Goal: Task Accomplishment & Management: Use online tool/utility

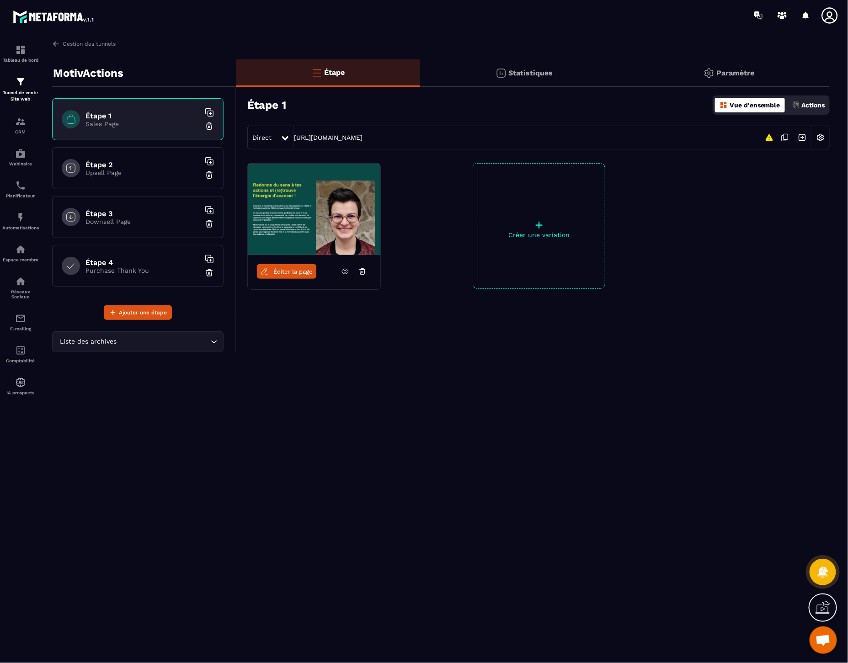
click at [151, 165] on h6 "Étape 2" at bounding box center [142, 164] width 114 height 9
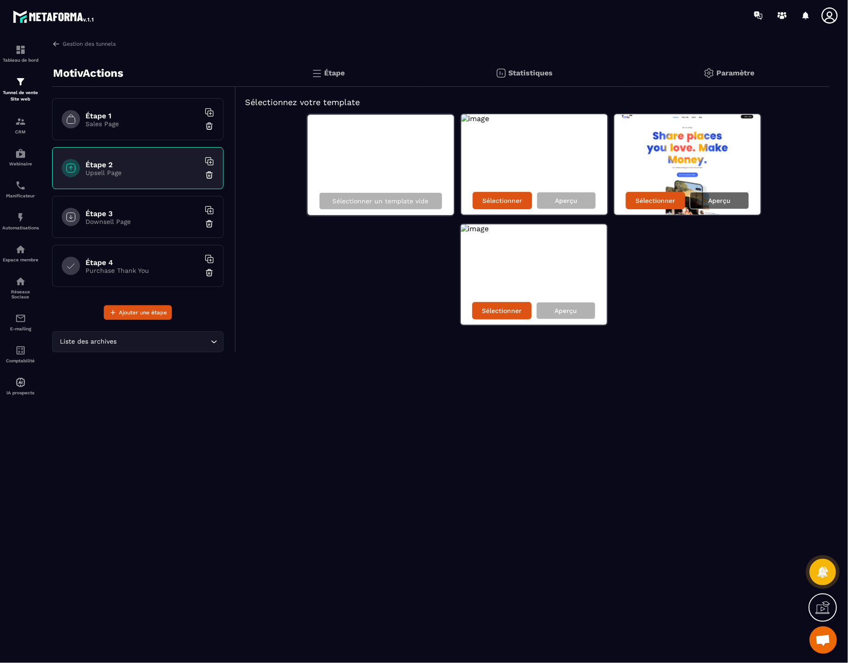
click at [718, 202] on p "Aperçu" at bounding box center [719, 200] width 22 height 7
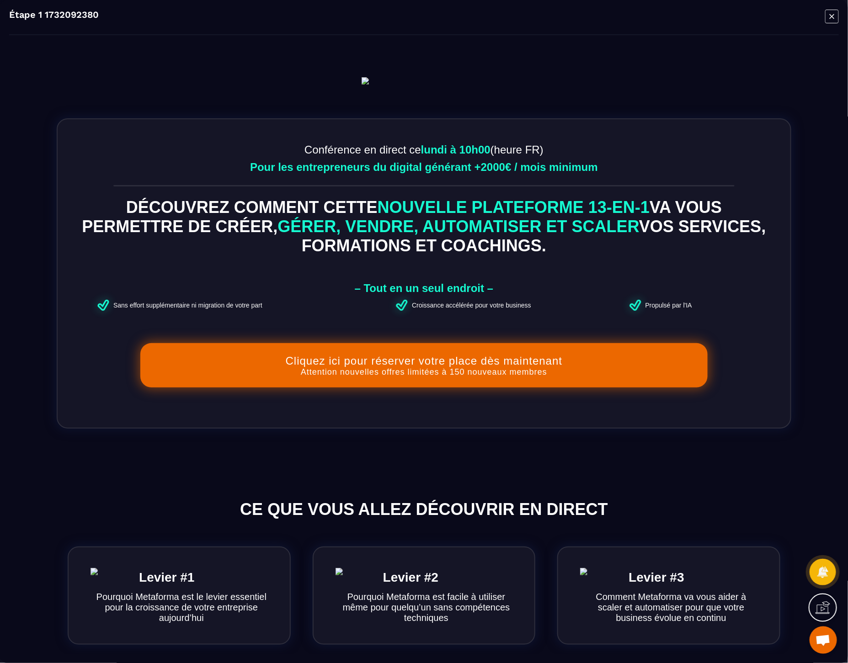
click at [832, 12] on icon "Modal window" at bounding box center [832, 16] width 14 height 14
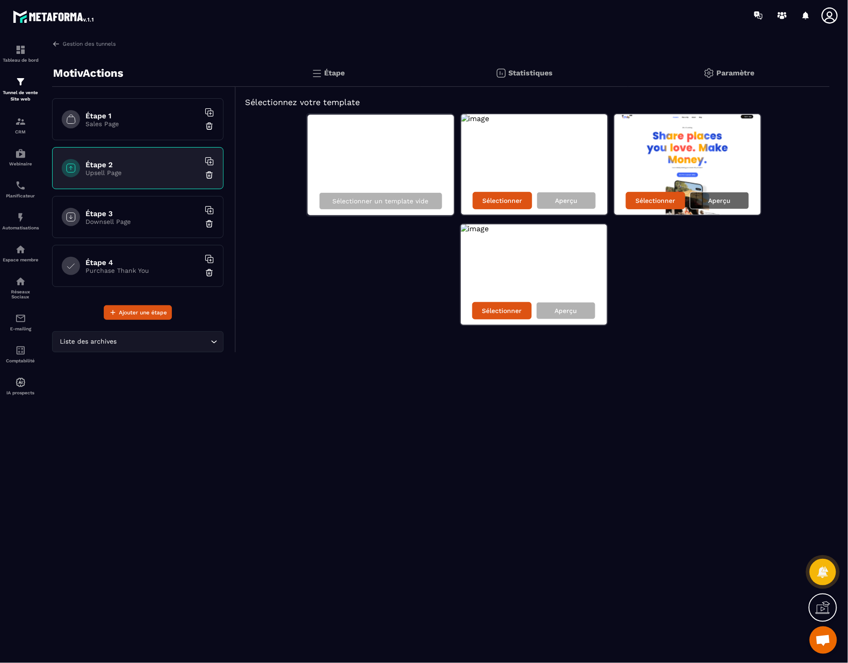
click at [719, 202] on p "Aperçu" at bounding box center [719, 200] width 22 height 7
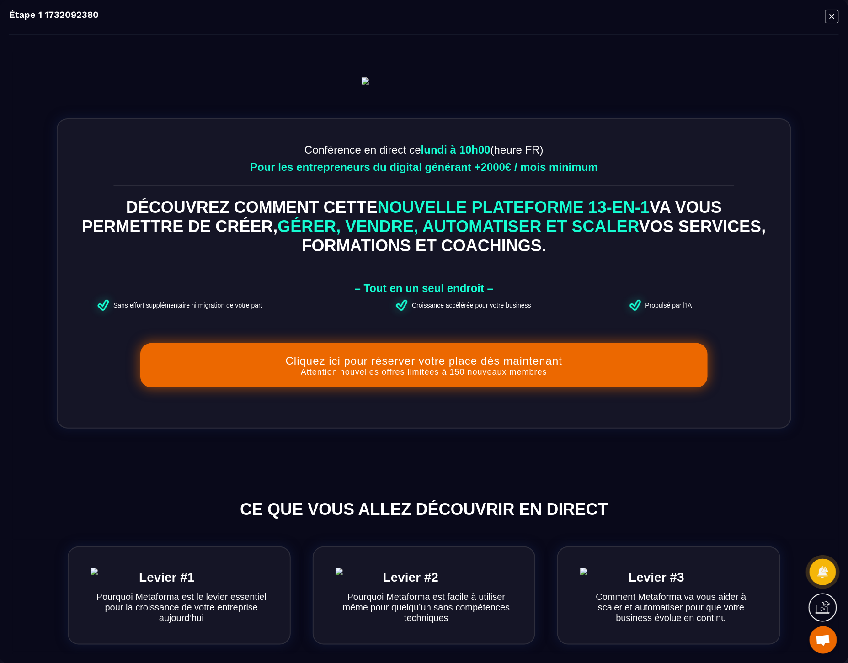
click at [829, 20] on icon "Modal window" at bounding box center [832, 16] width 14 height 14
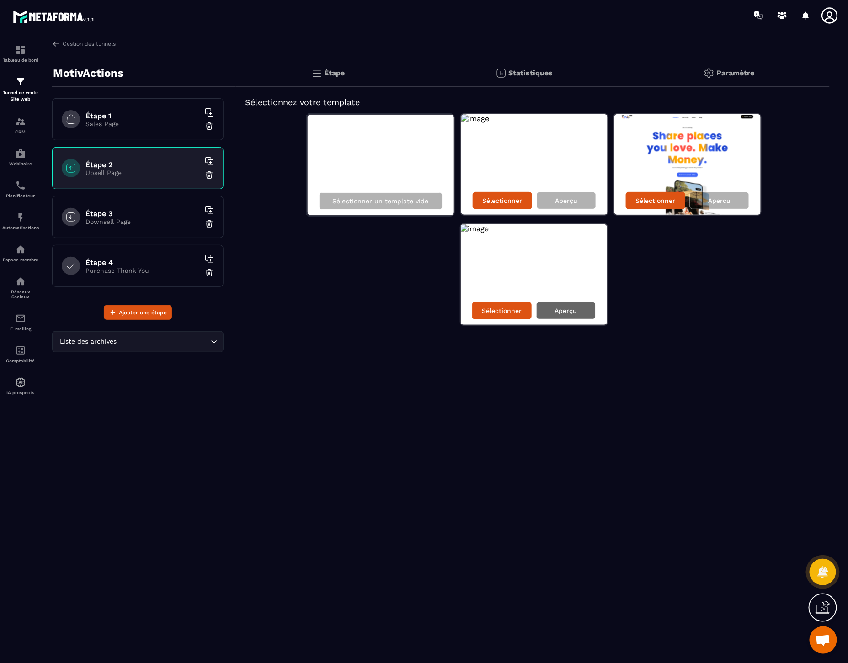
click at [572, 308] on p "Aperçu" at bounding box center [565, 310] width 22 height 7
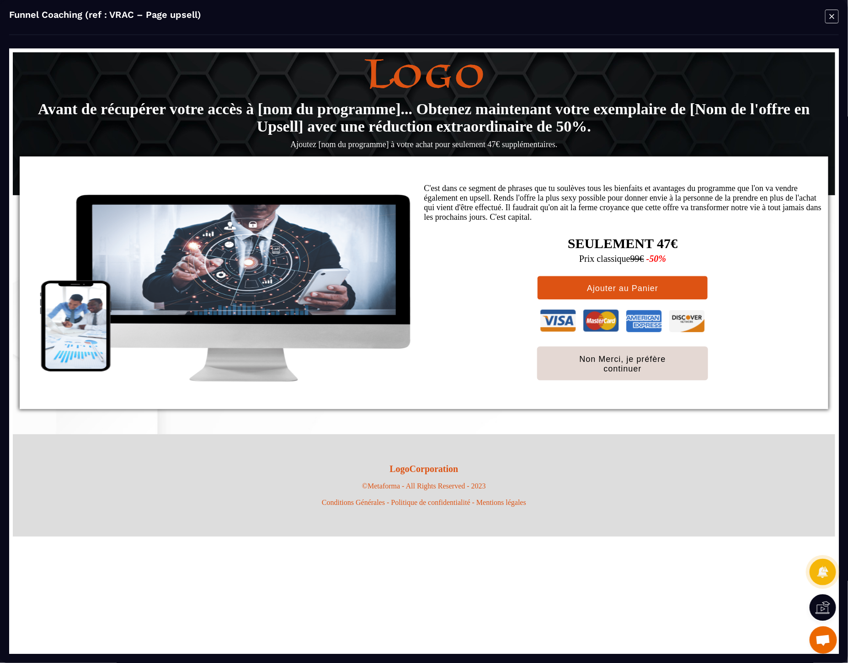
click at [835, 18] on icon "Modal window" at bounding box center [832, 16] width 14 height 14
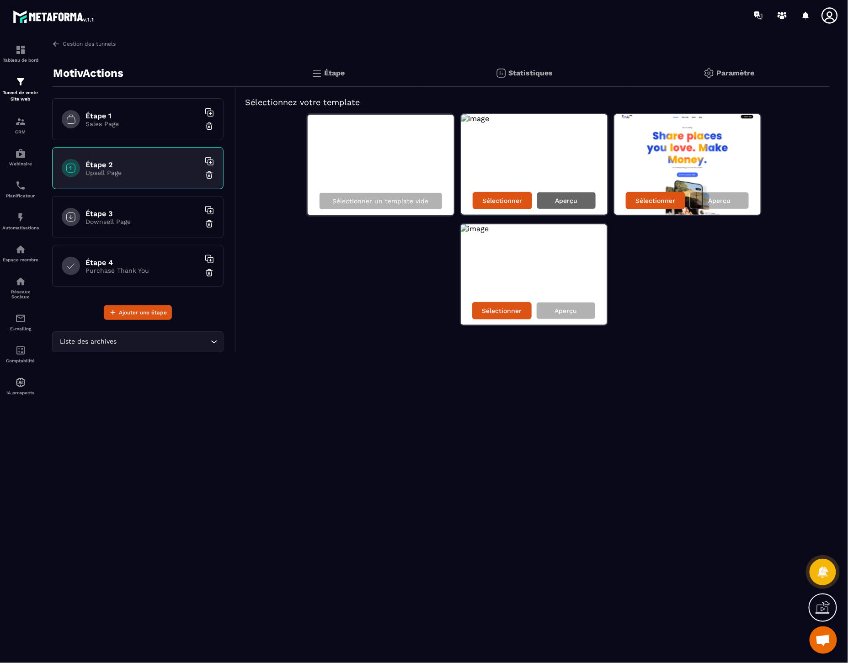
click at [564, 194] on div "Aperçu" at bounding box center [566, 200] width 59 height 17
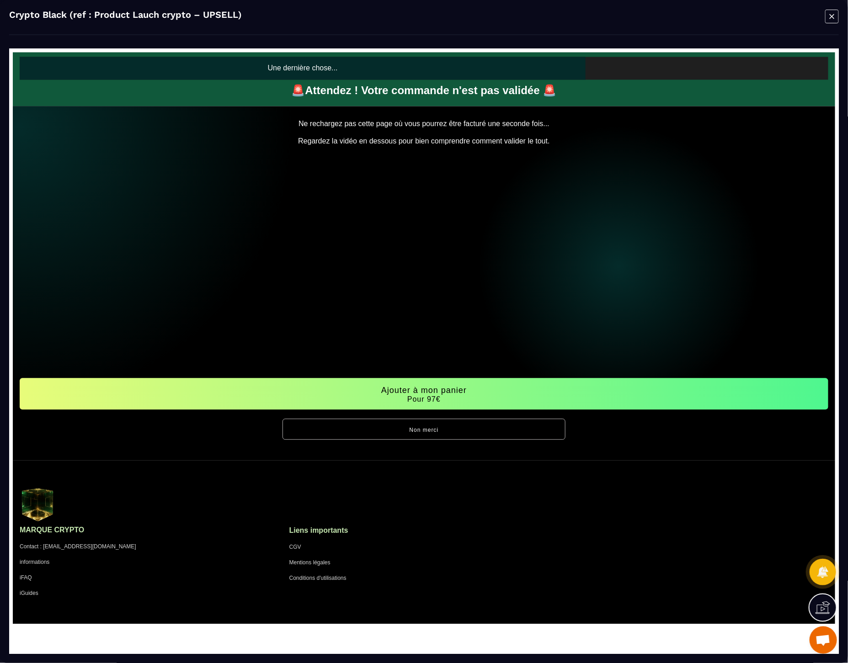
click at [830, 16] on icon "Modal window" at bounding box center [832, 16] width 14 height 14
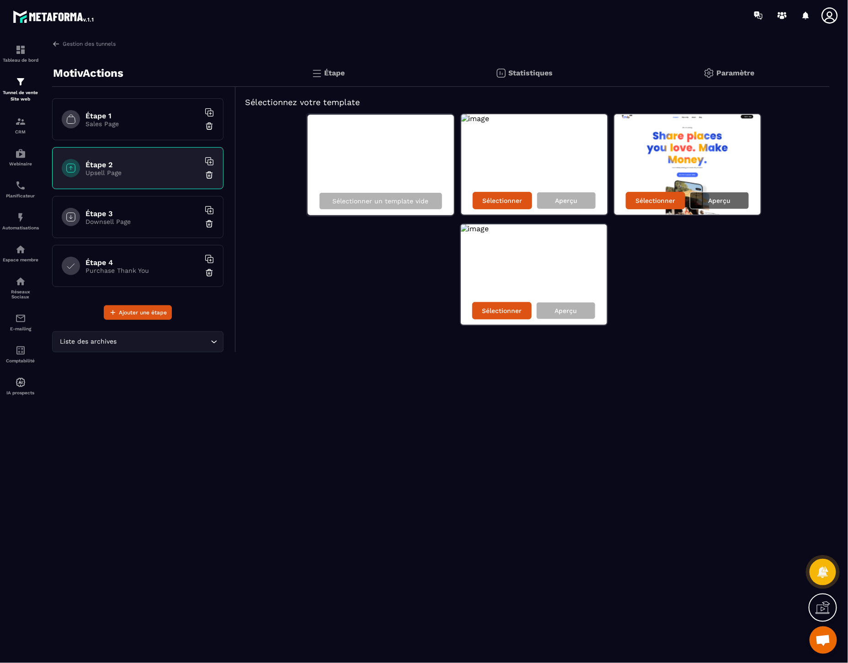
click at [724, 198] on p "Aperçu" at bounding box center [719, 200] width 22 height 7
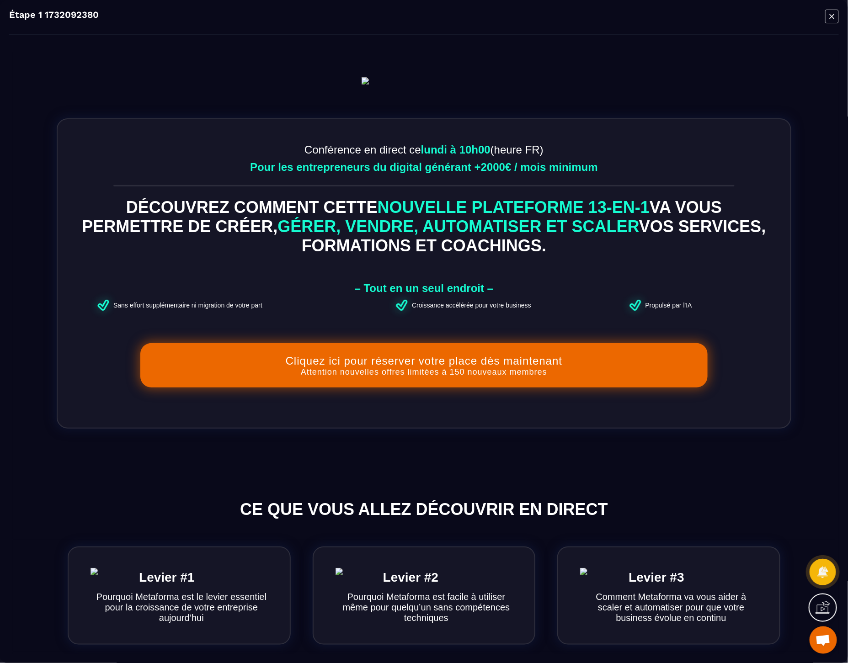
click at [835, 17] on icon "Modal window" at bounding box center [832, 16] width 14 height 14
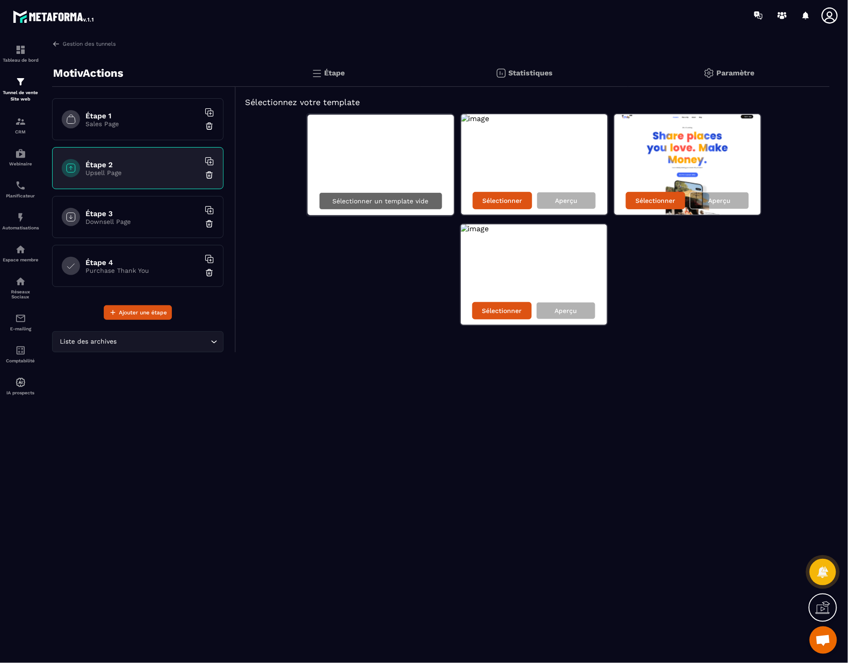
click at [376, 203] on p "Sélectionner un template vide" at bounding box center [381, 200] width 96 height 7
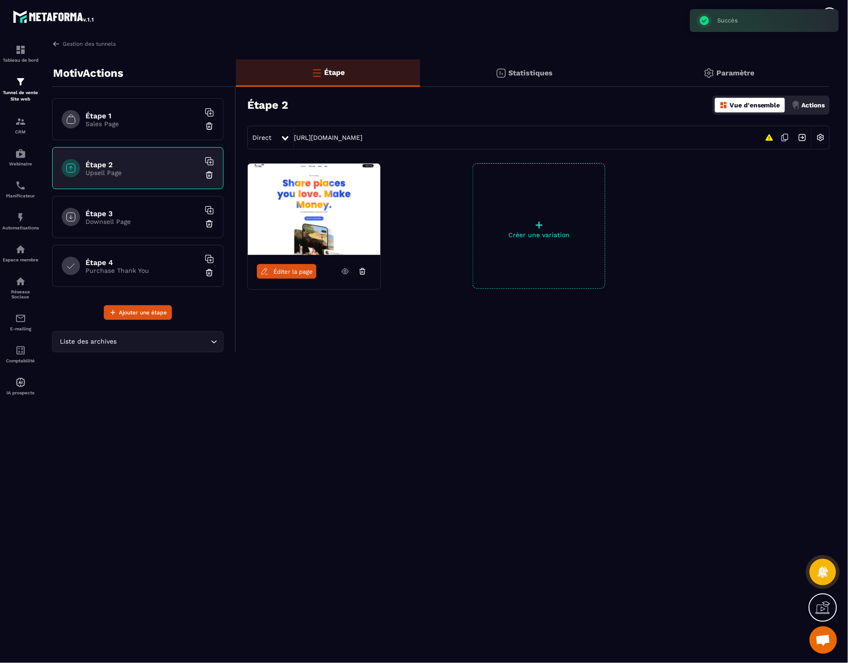
click at [298, 273] on span "Éditer la page" at bounding box center [292, 271] width 39 height 7
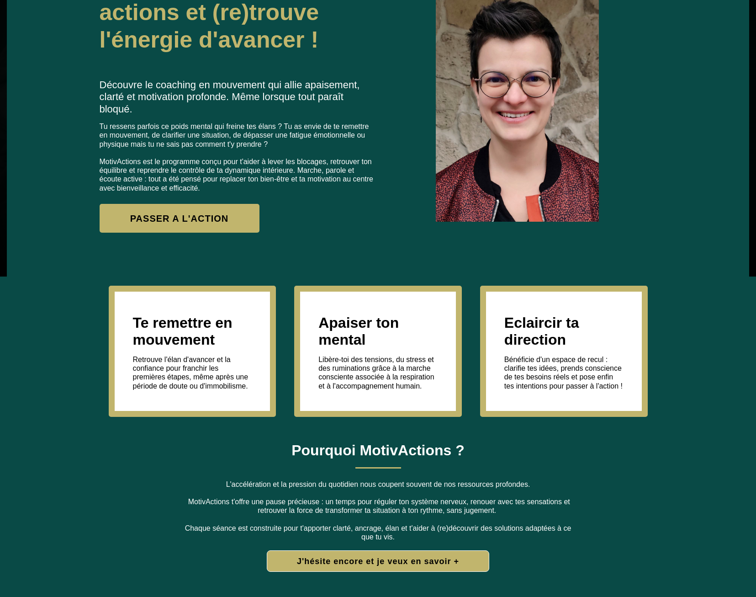
scroll to position [274, 0]
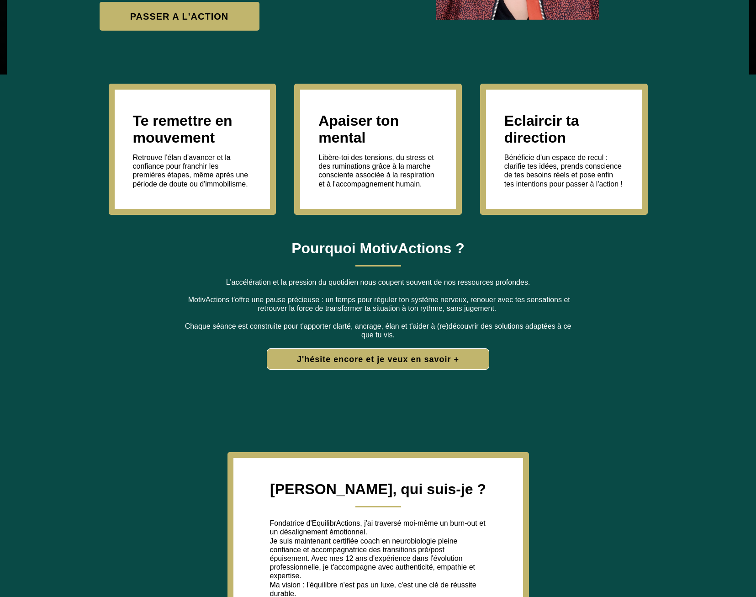
click at [389, 363] on button "J'hésite encore et je veux en savoir +" at bounding box center [378, 358] width 223 height 21
